Goal: Task Accomplishment & Management: Use online tool/utility

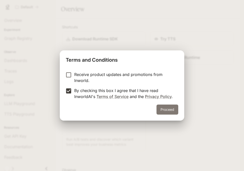
click at [167, 106] on button "Proceed" at bounding box center [168, 109] width 22 height 10
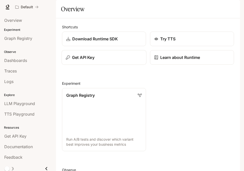
click at [127, 60] on div "Get API Key" at bounding box center [104, 57] width 76 height 6
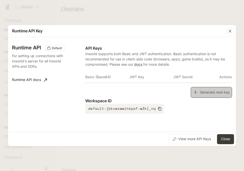
click at [207, 94] on button "Generate new key" at bounding box center [211, 92] width 41 height 11
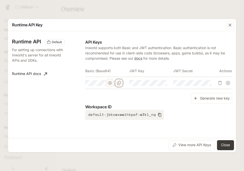
click at [121, 83] on icon "Copy Basic (Base64)" at bounding box center [119, 83] width 4 height 4
click at [221, 139] on div "View more API Keys Close" at bounding box center [122, 145] width 228 height 14
click at [223, 141] on button "Close" at bounding box center [225, 145] width 17 height 10
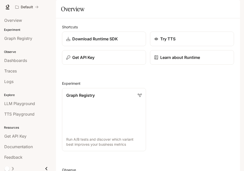
click at [232, 7] on icon "button" at bounding box center [233, 7] width 4 height 4
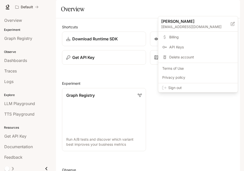
click at [209, 89] on span "Sign out" at bounding box center [201, 87] width 66 height 5
